Goal: Book appointment/travel/reservation

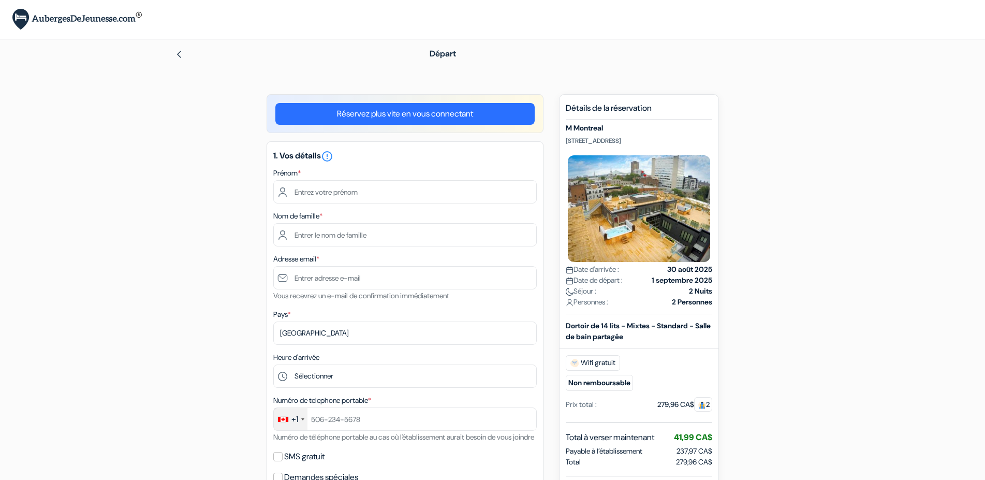
click at [411, 179] on div "Prénom *" at bounding box center [404, 185] width 263 height 37
click at [397, 199] on input "text" at bounding box center [404, 191] width 263 height 23
type input "Louis"
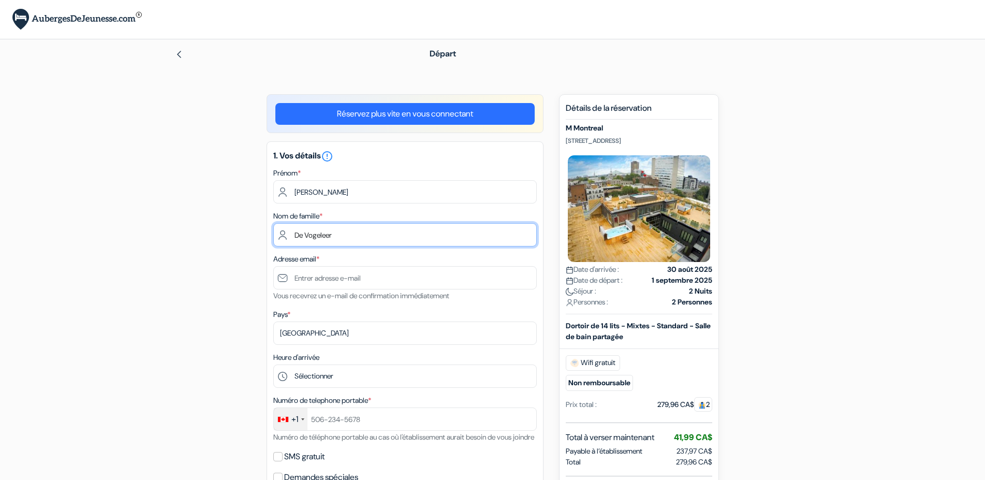
type input "De Vogeleer"
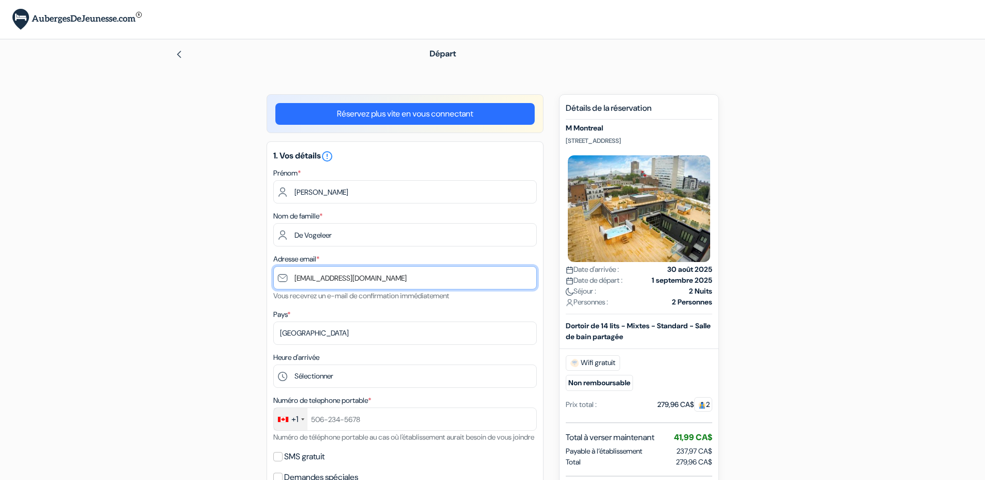
type input "[EMAIL_ADDRESS][DOMAIN_NAME]"
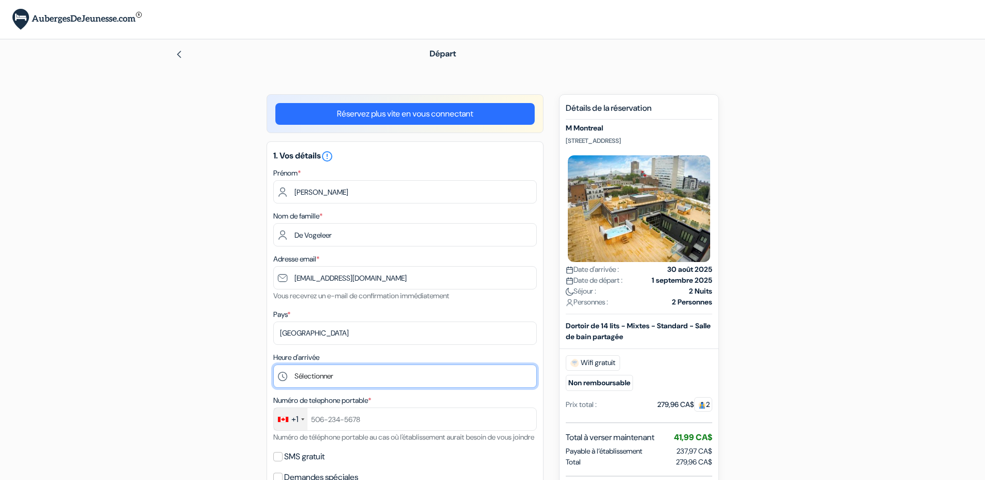
click at [273, 364] on select "Sélectionner 1:00 2:00 3:00 4:00 5:00 6:00 7:00 8:00 9:00 10:00 11:00 12:00 13:…" at bounding box center [404, 375] width 263 height 23
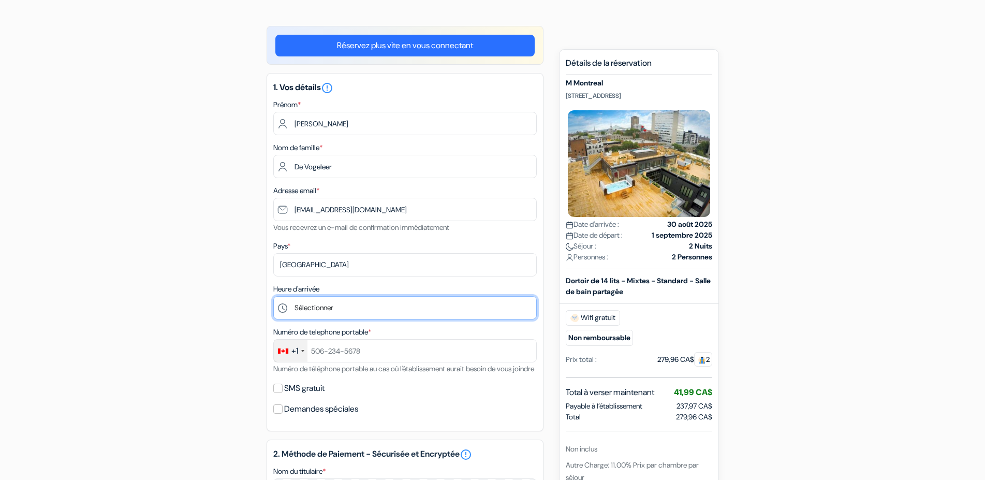
scroll to position [84, 0]
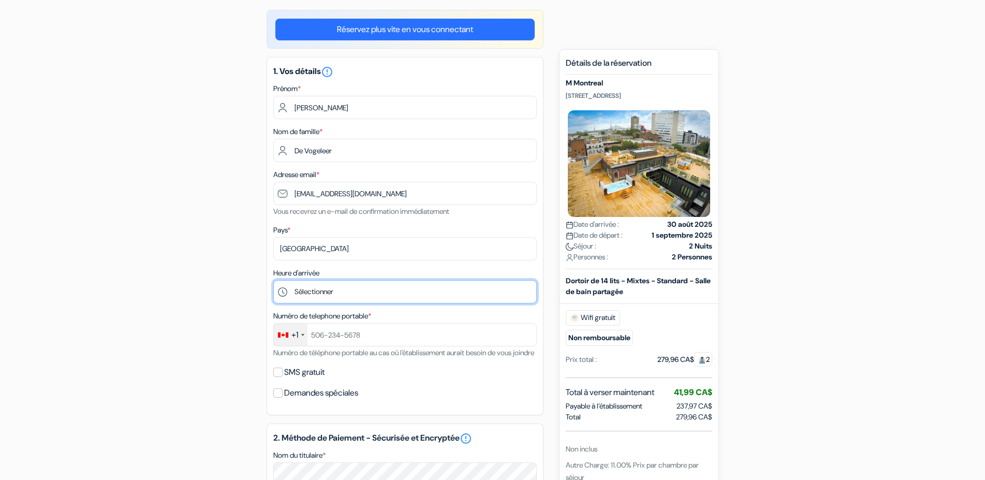
click at [273, 280] on select "Sélectionner 1:00 2:00 3:00 4:00 5:00 6:00 7:00 8:00 9:00 10:00 11:00 12:00 13:…" at bounding box center [404, 291] width 263 height 23
select select "14"
click option "14:00" at bounding box center [0, 0] width 0 height 0
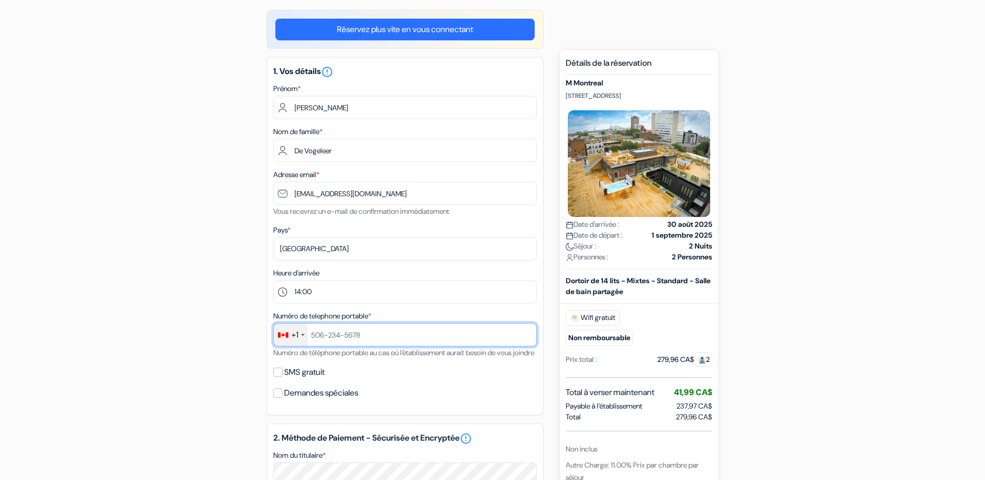
click at [360, 342] on input "text" at bounding box center [404, 334] width 263 height 23
type input "4377278290"
click at [277, 377] on input "SMS gratuit" at bounding box center [277, 371] width 9 height 9
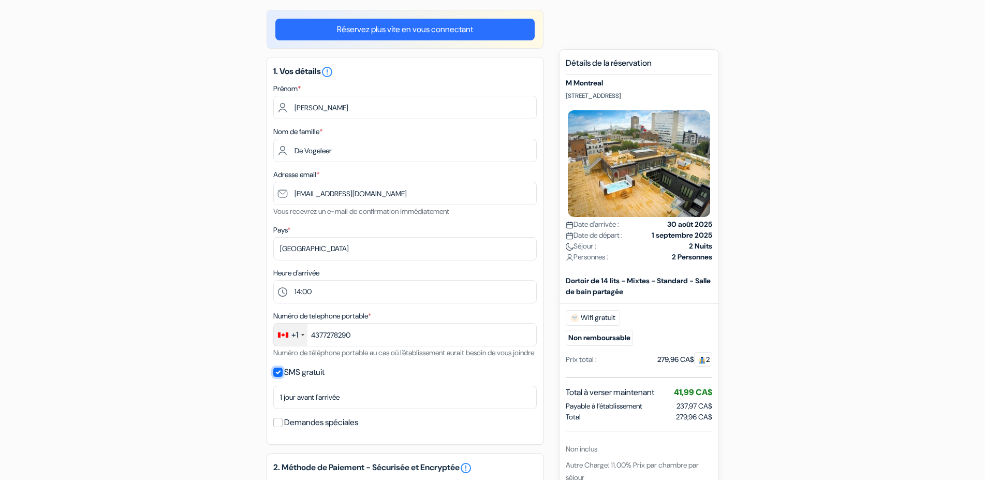
click at [276, 377] on input "SMS gratuit" at bounding box center [277, 371] width 9 height 9
checkbox input "false"
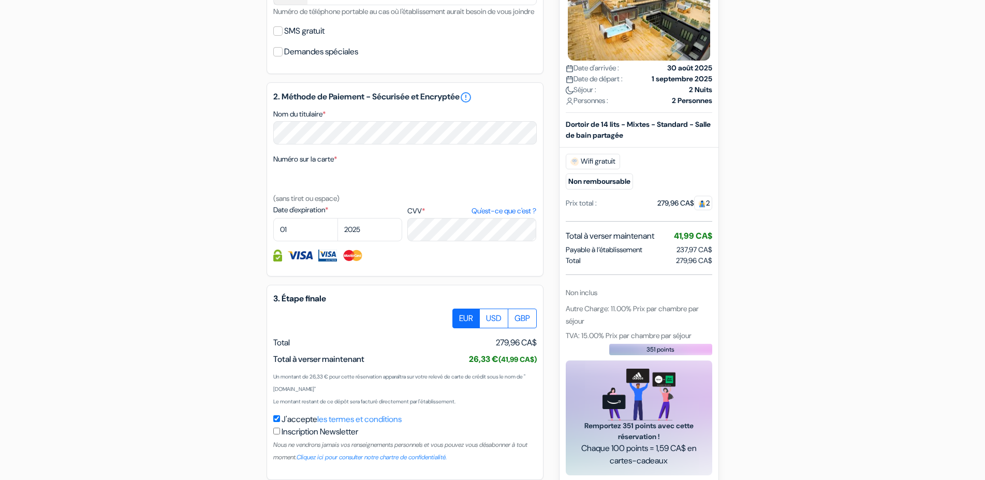
scroll to position [426, 0]
select select "07"
click at [337, 217] on select "2025 2026 2027 2028 2029 2030 2031 2032 2033 2034 2035 2036 2037 2038 2039 2040…" at bounding box center [369, 228] width 65 height 23
select select "2030"
click option "2030" at bounding box center [0, 0] width 0 height 0
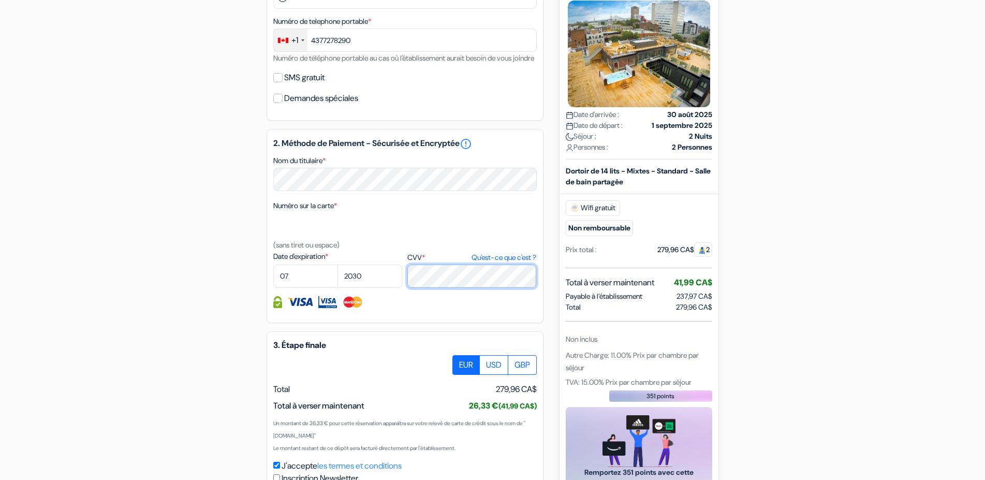
scroll to position [484, 0]
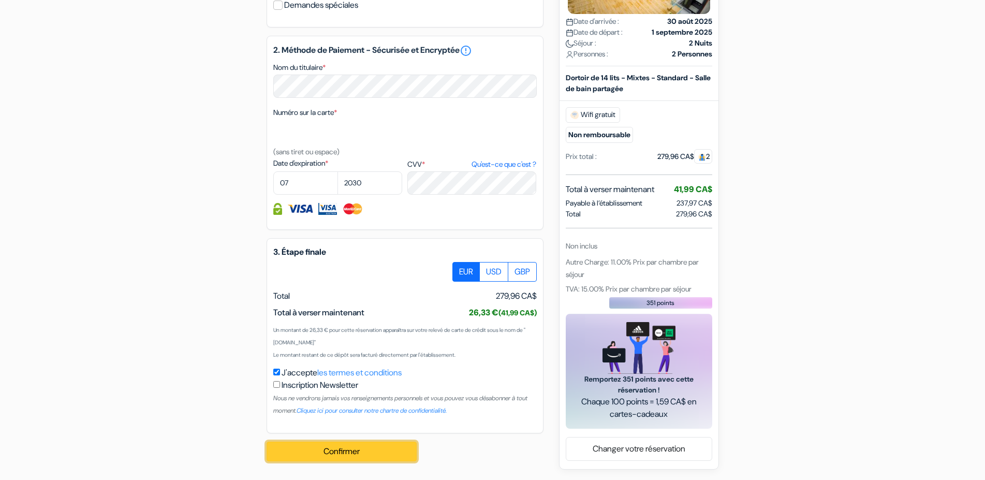
click at [351, 448] on button "Confirmer Loading..." at bounding box center [342, 451] width 150 height 20
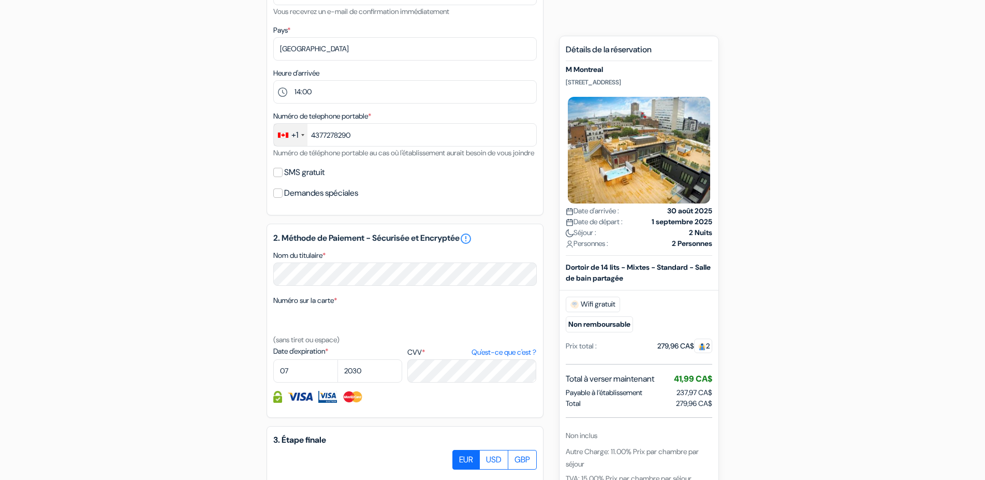
scroll to position [284, 0]
